Goal: Transaction & Acquisition: Purchase product/service

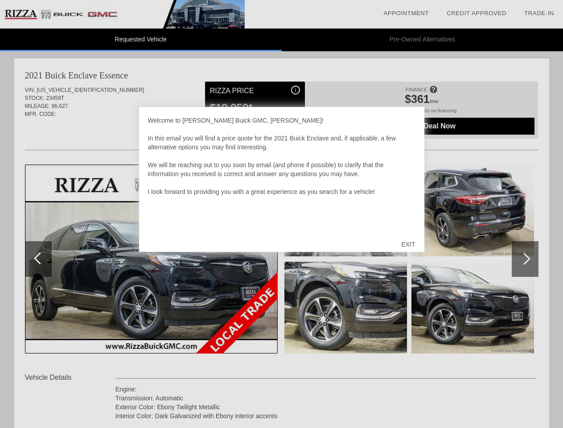
click at [406, 13] on link "Appointment" at bounding box center [405, 13] width 45 height 7
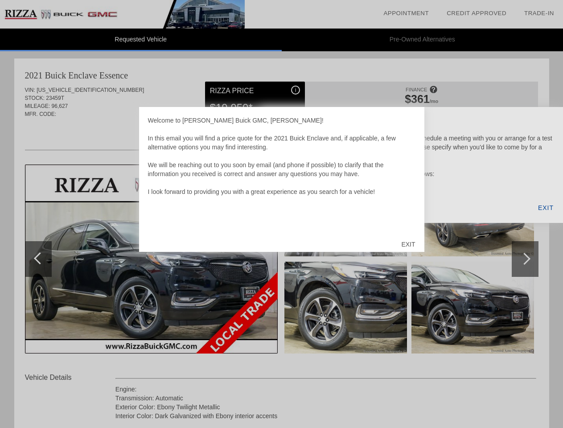
click at [408, 244] on div "EXIT" at bounding box center [408, 244] width 32 height 27
